Goal: Communication & Community: Share content

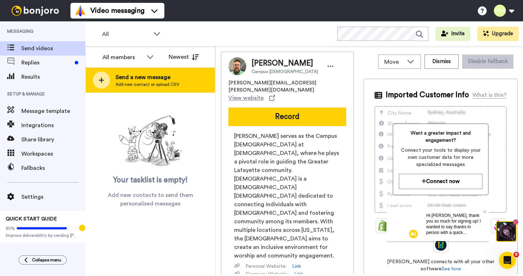
click at [130, 75] on span "Send a new message" at bounding box center [148, 77] width 64 height 9
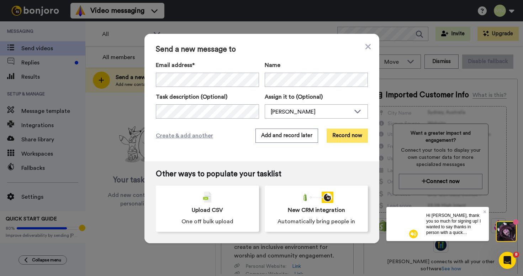
click at [345, 136] on button "Record now" at bounding box center [347, 135] width 41 height 14
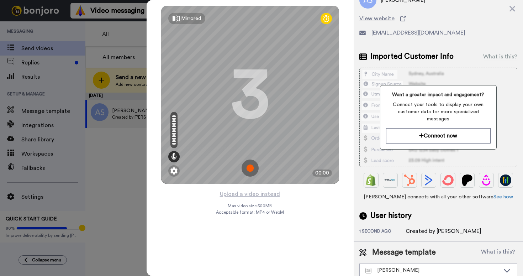
scroll to position [32, 0]
click at [249, 164] on img at bounding box center [250, 167] width 17 height 17
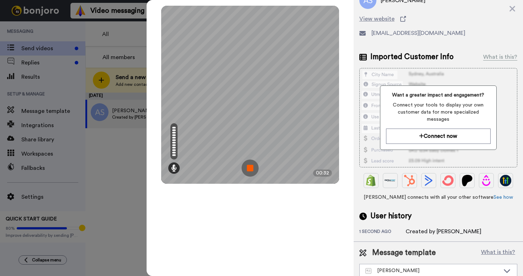
click at [254, 168] on img at bounding box center [250, 167] width 17 height 17
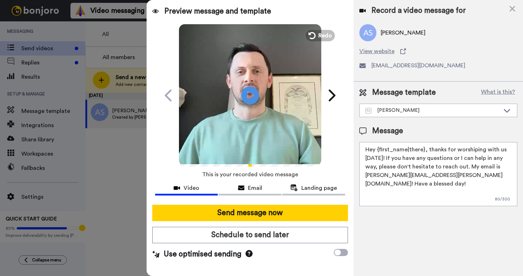
scroll to position [0, 0]
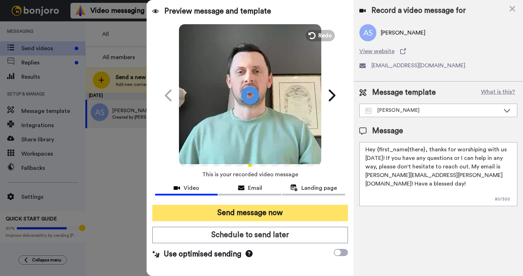
click at [281, 212] on button "Send message now" at bounding box center [250, 213] width 196 height 16
